Goal: Task Accomplishment & Management: Complete application form

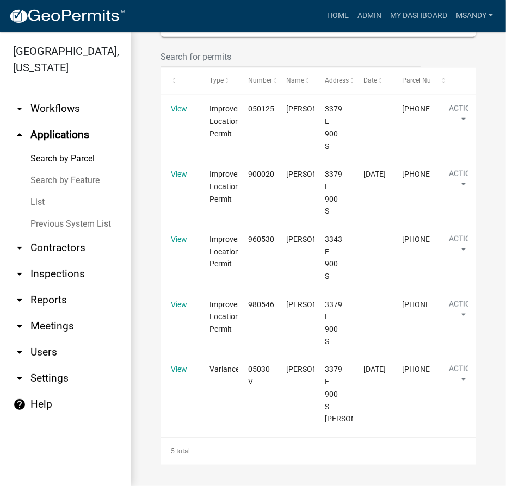
scroll to position [818, 0]
click at [79, 159] on link "Search by Parcel" at bounding box center [65, 159] width 130 height 22
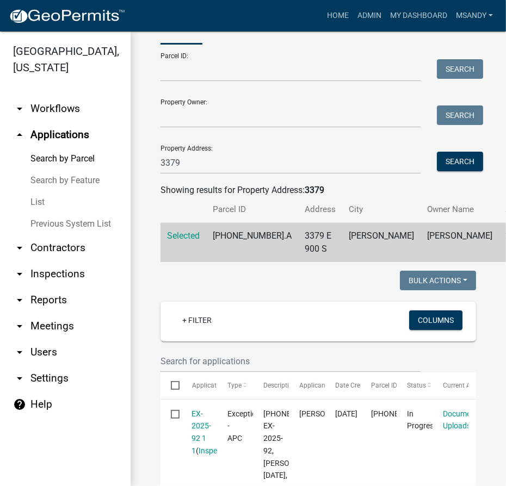
scroll to position [0, 0]
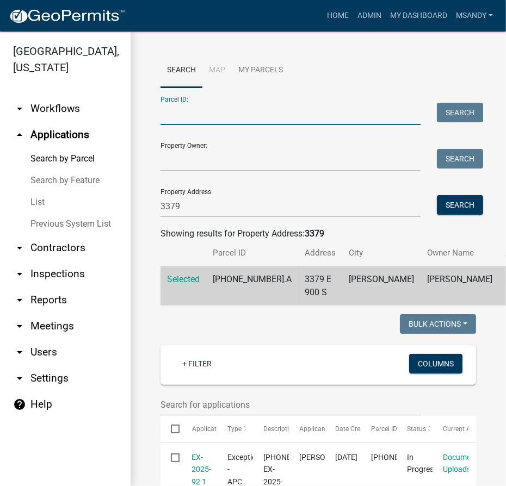
click at [209, 111] on input "Parcel ID:" at bounding box center [290, 114] width 260 height 22
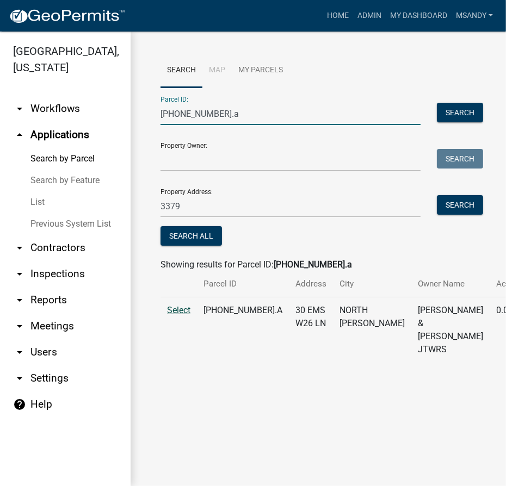
type input "005-053-077.a"
click at [175, 315] on span "Select" at bounding box center [178, 310] width 23 height 10
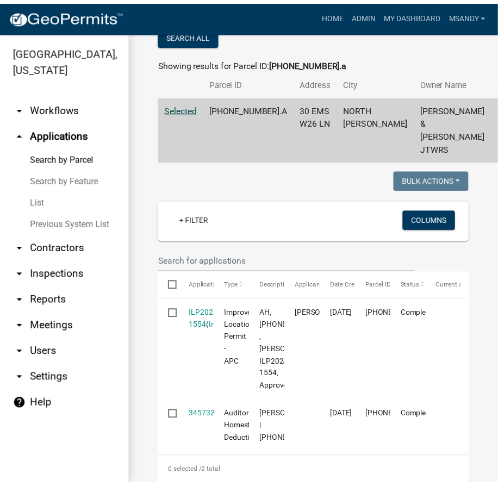
scroll to position [296, 0]
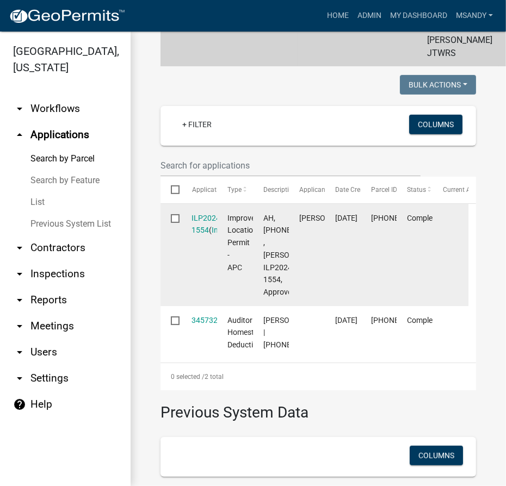
click at [204, 237] on div "ILP2024-1554 ( Inspections )" at bounding box center [199, 224] width 15 height 25
click at [206, 237] on div "ILP2024-1554 ( Inspections )" at bounding box center [199, 224] width 15 height 25
click at [206, 235] on link "ILP2024-1554" at bounding box center [207, 224] width 31 height 21
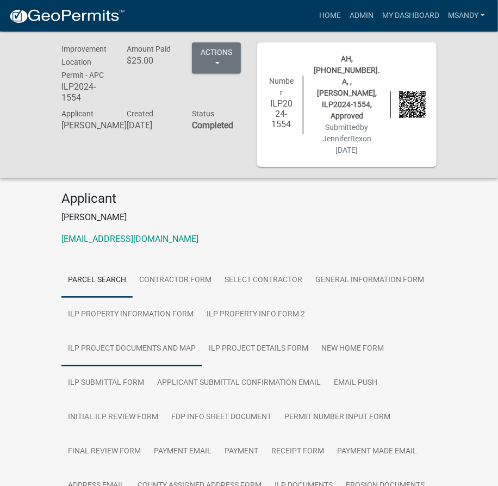
click at [157, 332] on link "ILP Project Documents and Map" at bounding box center [131, 349] width 141 height 35
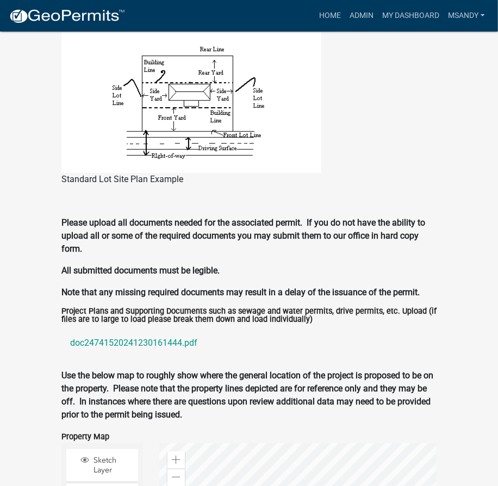
scroll to position [1038, 0]
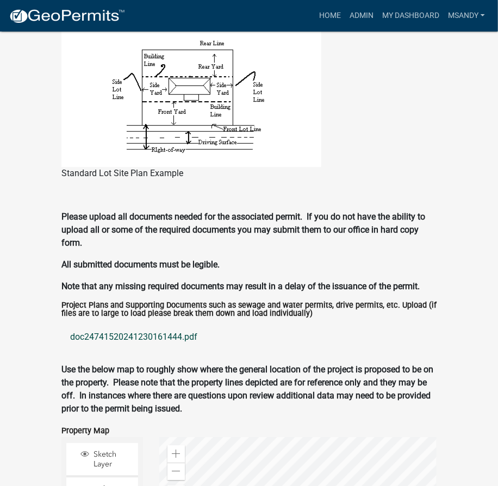
click at [129, 324] on link "doc24741520241230161444.pdf" at bounding box center [248, 337] width 375 height 26
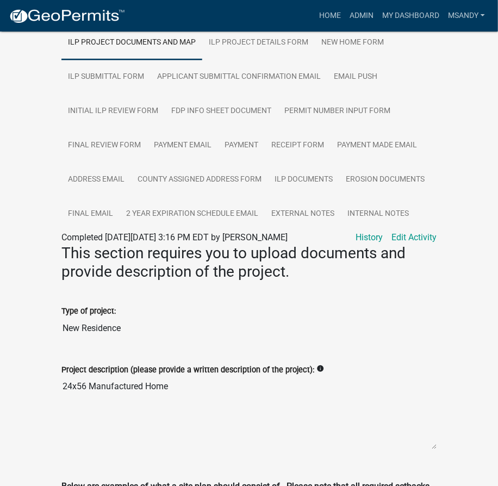
scroll to position [197, 0]
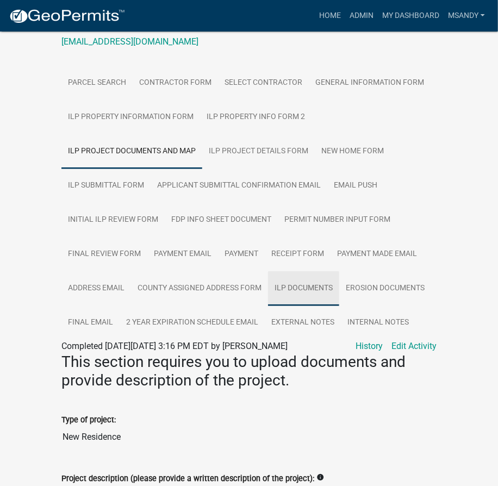
click at [306, 271] on link "ILP Documents" at bounding box center [303, 288] width 71 height 35
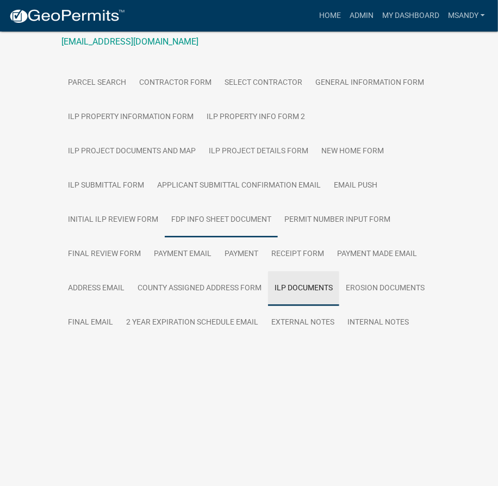
scroll to position [101, 0]
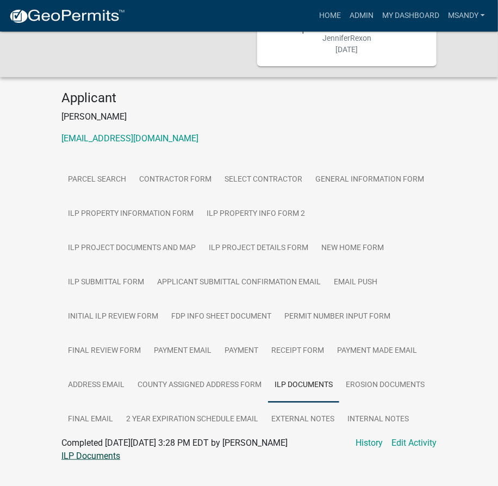
click at [70, 451] on link "ILP Documents" at bounding box center [90, 456] width 59 height 10
click at [92, 402] on link "Final Email" at bounding box center [90, 419] width 58 height 35
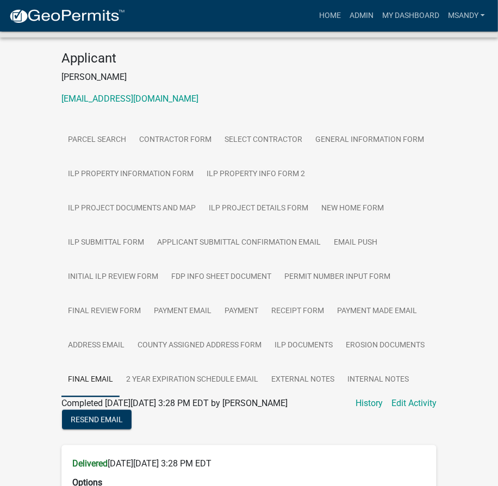
scroll to position [299, 0]
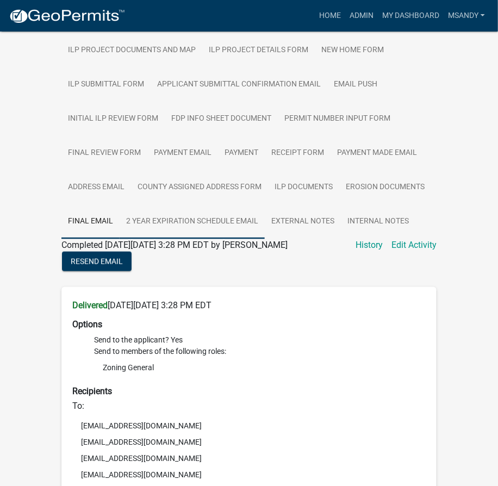
click at [180, 204] on link "2 Year Expiration Schedule Email" at bounding box center [192, 221] width 145 height 35
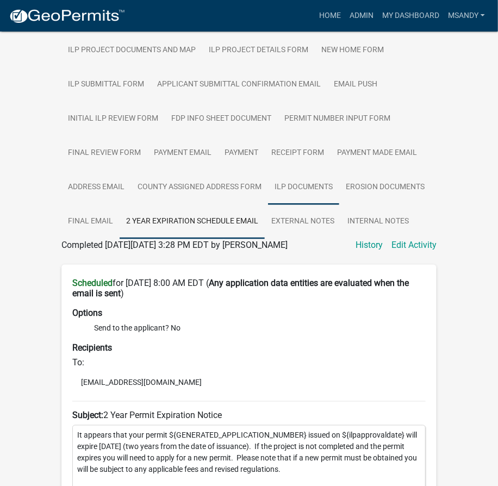
click at [296, 170] on link "ILP Documents" at bounding box center [303, 187] width 71 height 35
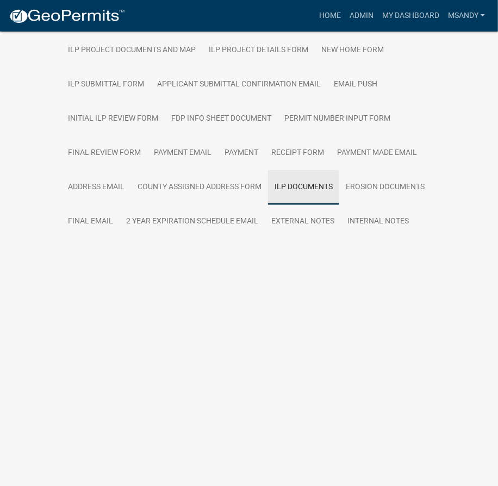
scroll to position [101, 0]
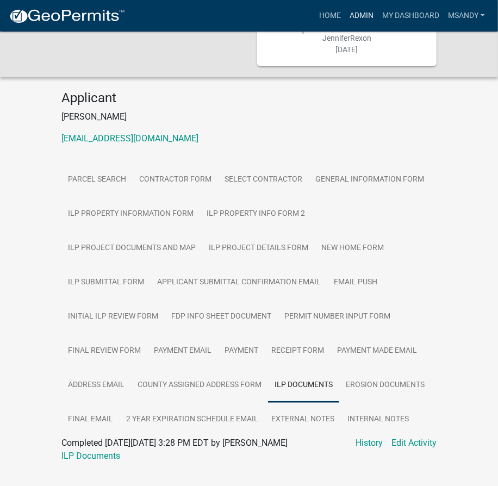
click at [353, 14] on link "Admin" at bounding box center [361, 15] width 33 height 21
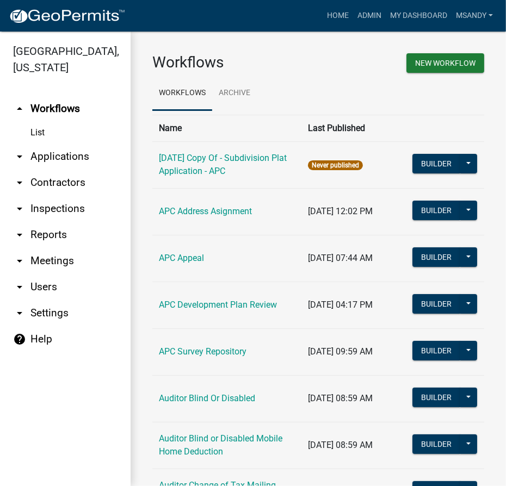
click at [46, 155] on link "arrow_drop_down Applications" at bounding box center [65, 157] width 130 height 26
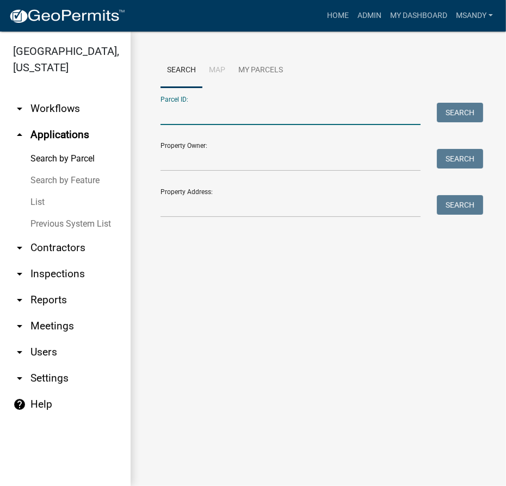
click at [264, 120] on input "Parcel ID:" at bounding box center [290, 114] width 260 height 22
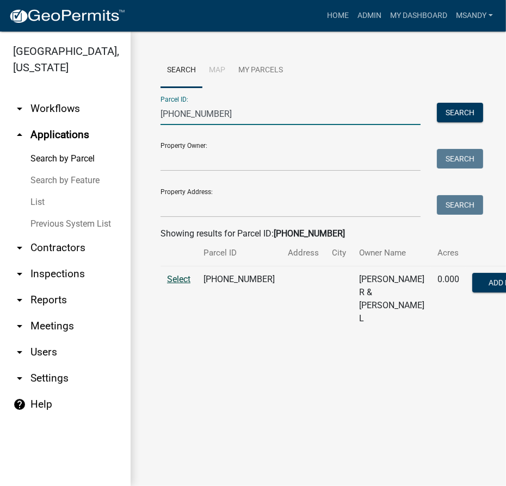
type input "013-012-092"
click at [170, 284] on span "Select" at bounding box center [178, 279] width 23 height 10
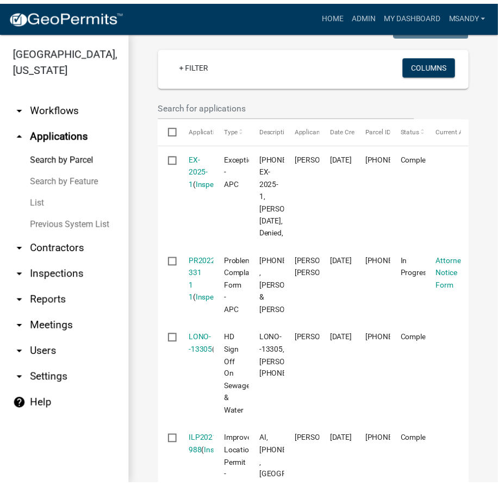
scroll to position [149, 0]
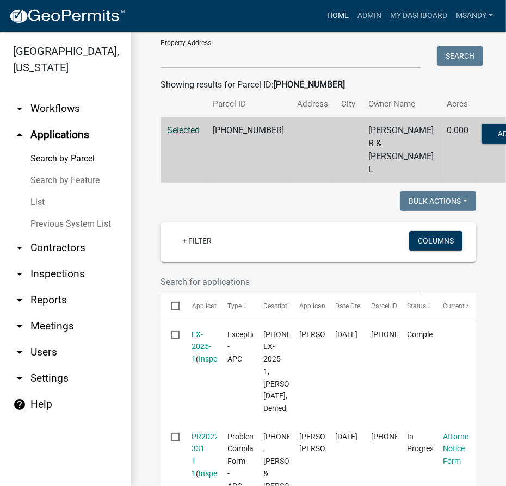
click at [336, 14] on link "Home" at bounding box center [337, 15] width 30 height 21
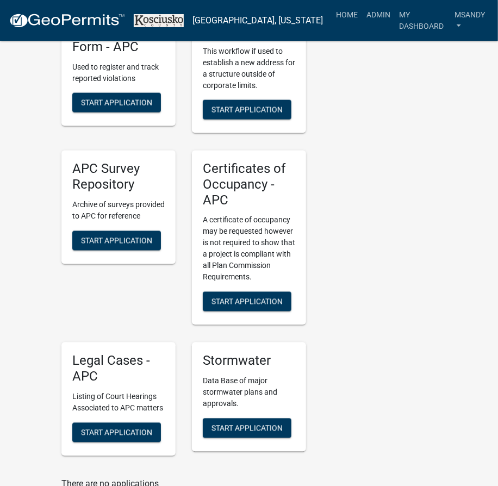
scroll to position [3311, 0]
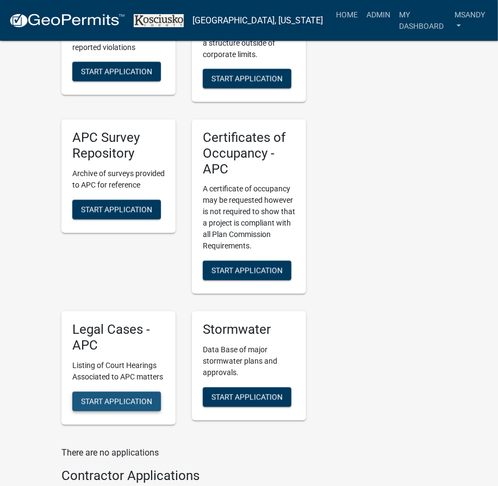
click at [109, 397] on span "Start Application" at bounding box center [116, 401] width 71 height 9
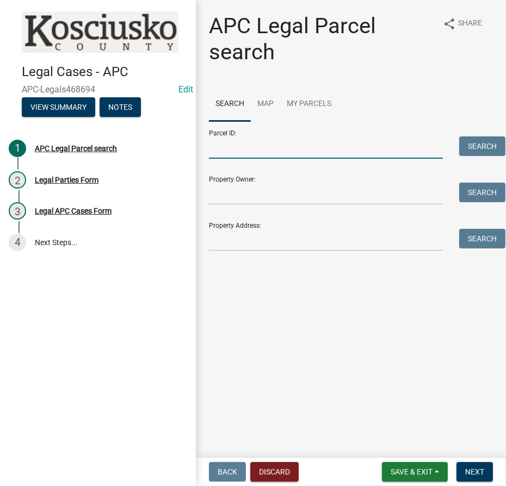
click at [274, 146] on input "Parcel ID:" at bounding box center [326, 147] width 234 height 22
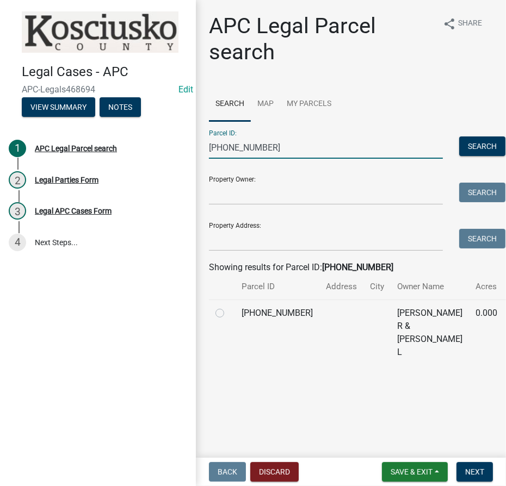
type input "013-012-092"
click at [216, 320] on div at bounding box center [221, 313] width 13 height 13
click at [228, 307] on label at bounding box center [228, 307] width 0 height 0
click at [228, 314] on input "radio" at bounding box center [231, 310] width 7 height 7
radio input "true"
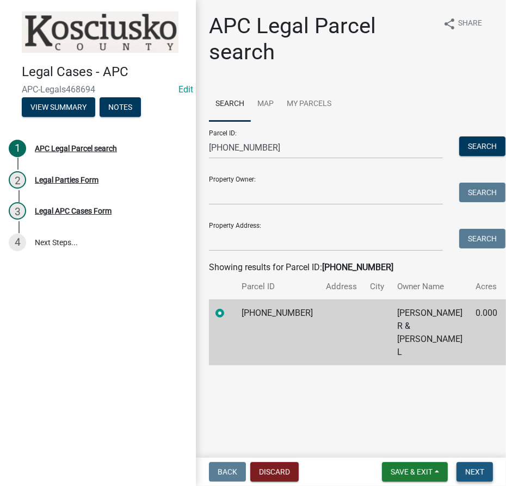
click at [467, 475] on span "Next" at bounding box center [474, 472] width 19 height 9
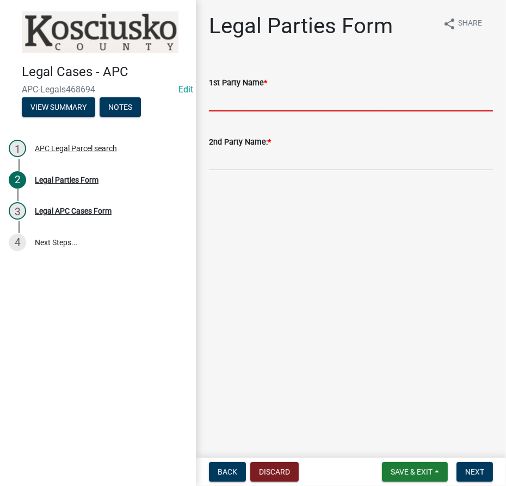
click at [267, 98] on input "1st Party Name *" at bounding box center [351, 100] width 284 height 22
type input "Kos BZA"
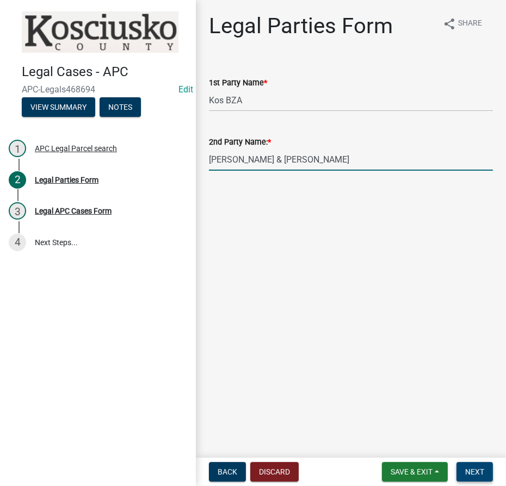
type input "John R & Sherry L Heaton"
click at [469, 472] on span "Next" at bounding box center [474, 472] width 19 height 9
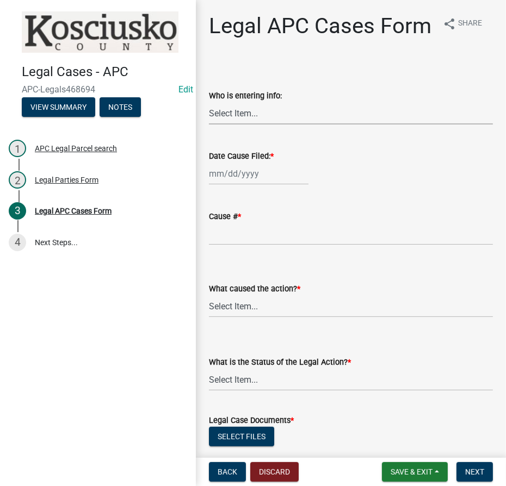
click at [227, 125] on select "Select Item... AI AT BK LT MS AH" at bounding box center [351, 113] width 284 height 22
click at [209, 125] on select "Select Item... AI AT BK LT MS AH" at bounding box center [351, 113] width 284 height 22
select select "36428df0-c142-4410-ae7d-38c1187f24f0"
click at [246, 125] on select "Select Item... AI AT BK LT MS AH" at bounding box center [351, 113] width 284 height 22
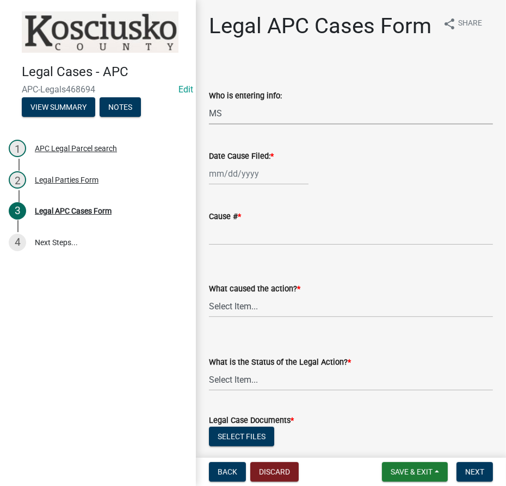
select select "8"
select select "2025"
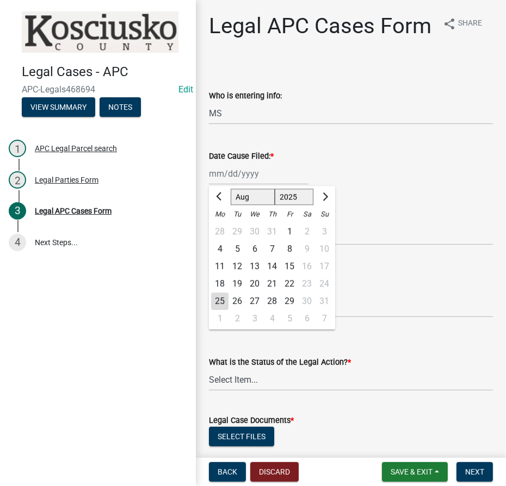
click at [220, 185] on div "Jan Feb Mar Apr May Jun Jul Aug Sep Oct Nov Dec 1525 1526 1527 1528 1529 1530 1…" at bounding box center [259, 174] width 100 height 22
click at [221, 310] on div "25" at bounding box center [219, 301] width 17 height 17
type input "08/25/2025"
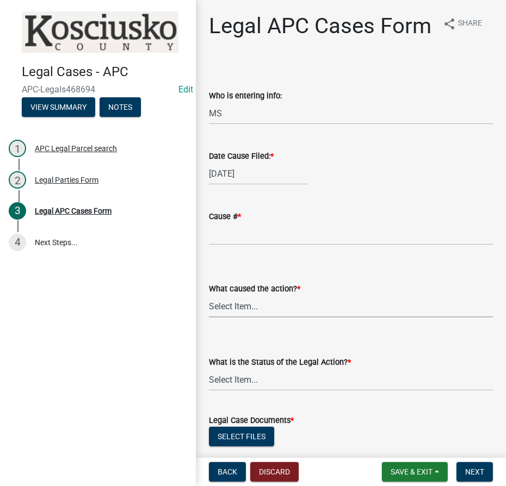
click at [225, 318] on select "Select Item... Violation Hearing Appeal Permit/Staff Appeal" at bounding box center [351, 306] width 284 height 22
click at [209, 318] on select "Select Item... Violation Hearing Appeal Permit/Staff Appeal" at bounding box center [351, 306] width 284 height 22
select select "252b2e06-3493-4c12-9793-c41fa11d0633"
click at [243, 391] on select "Select Item... Open Closed Dismissed" at bounding box center [351, 380] width 284 height 22
click at [209, 391] on select "Select Item... Open Closed Dismissed" at bounding box center [351, 380] width 284 height 22
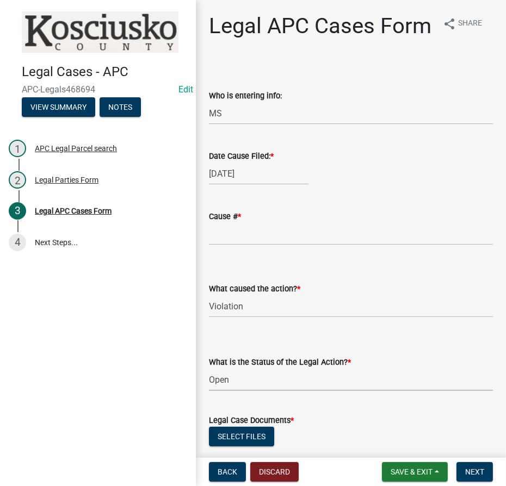
select select "9e119c97-e3d2-475a-b64f-addea3b4877a"
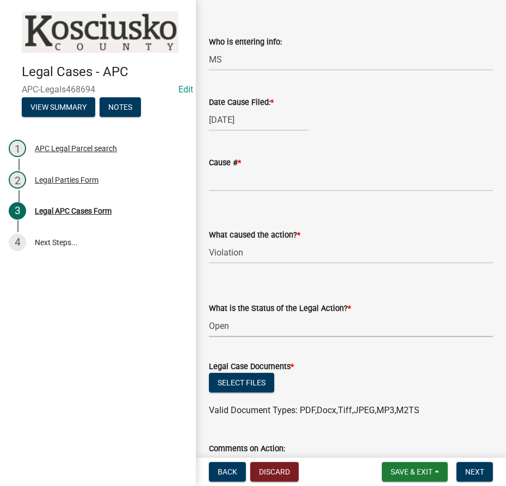
scroll to position [148, 0]
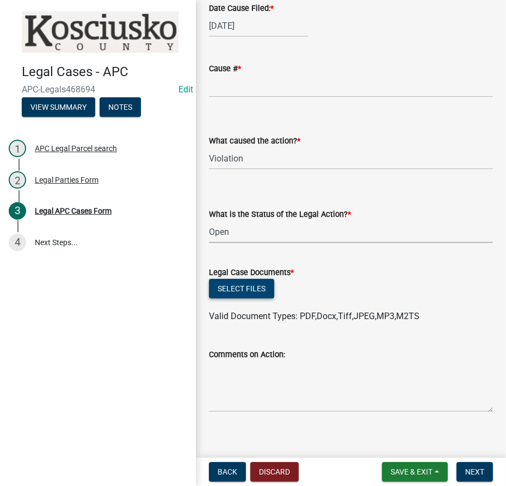
click at [240, 299] on button "Select files" at bounding box center [241, 289] width 65 height 20
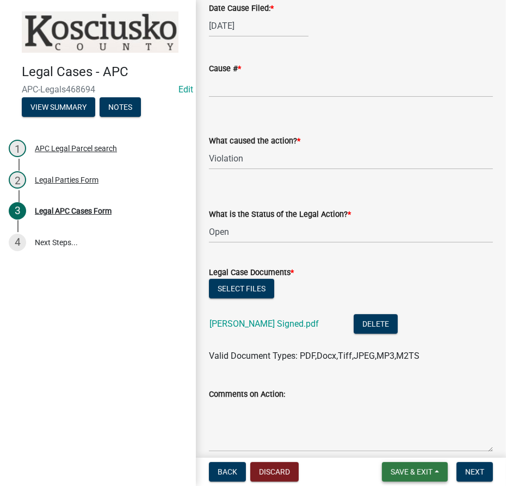
click at [411, 471] on span "Save & Exit" at bounding box center [411, 472] width 42 height 9
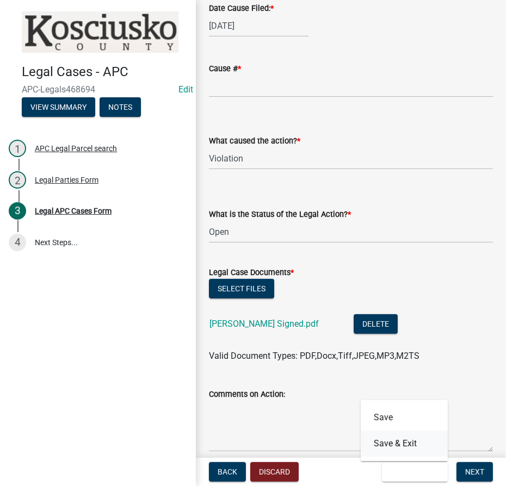
click at [391, 444] on button "Save & Exit" at bounding box center [403, 444] width 87 height 26
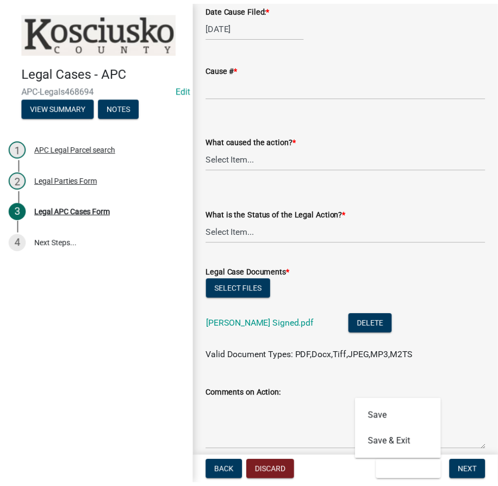
scroll to position [0, 0]
